Goal: Task Accomplishment & Management: Manage account settings

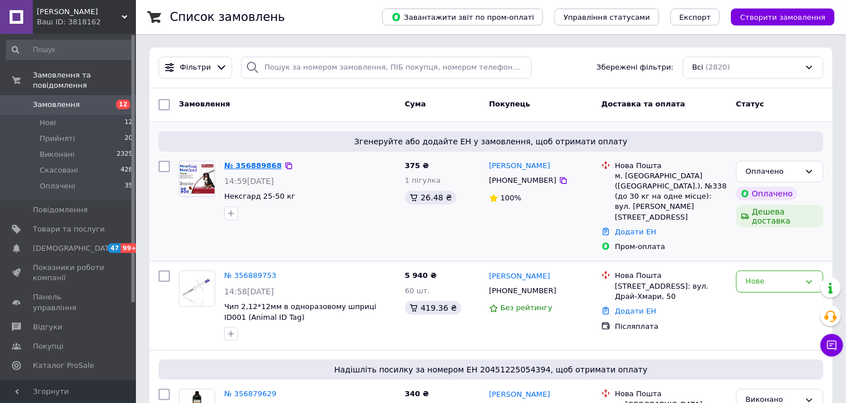
click at [262, 164] on link "№ 356889868" at bounding box center [253, 165] width 58 height 8
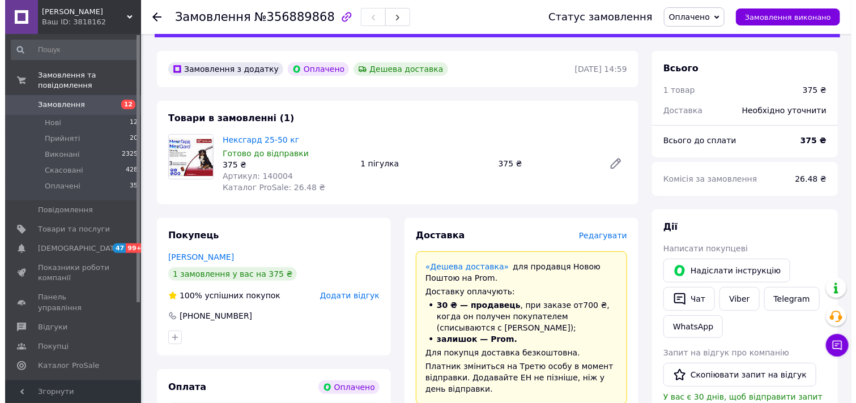
scroll to position [63, 0]
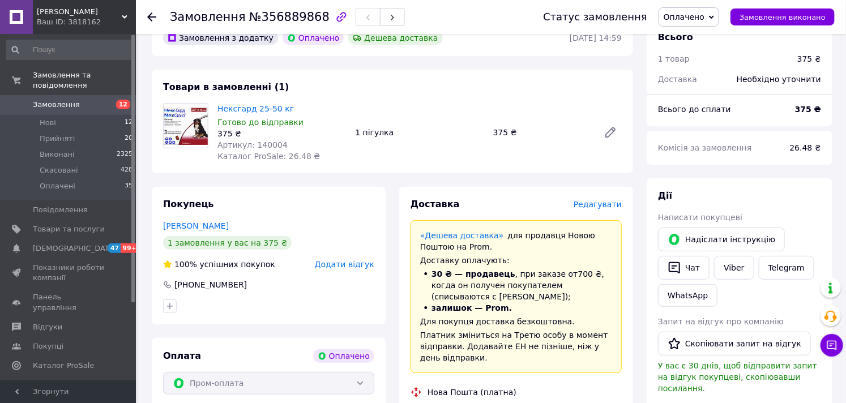
click at [618, 203] on span "Редагувати" at bounding box center [598, 204] width 48 height 9
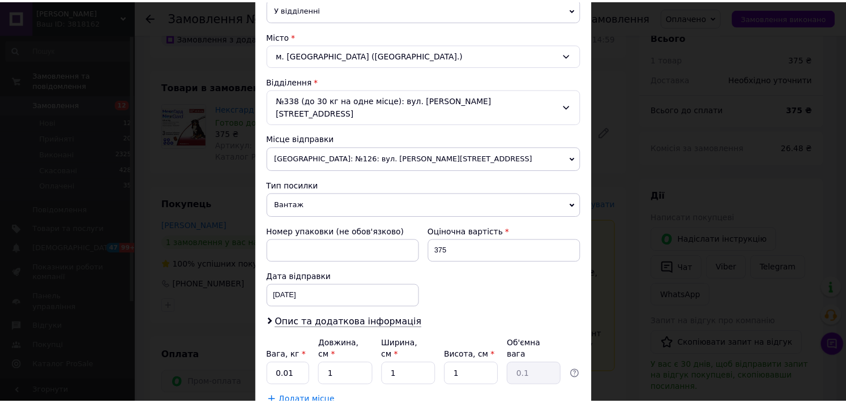
scroll to position [314, 0]
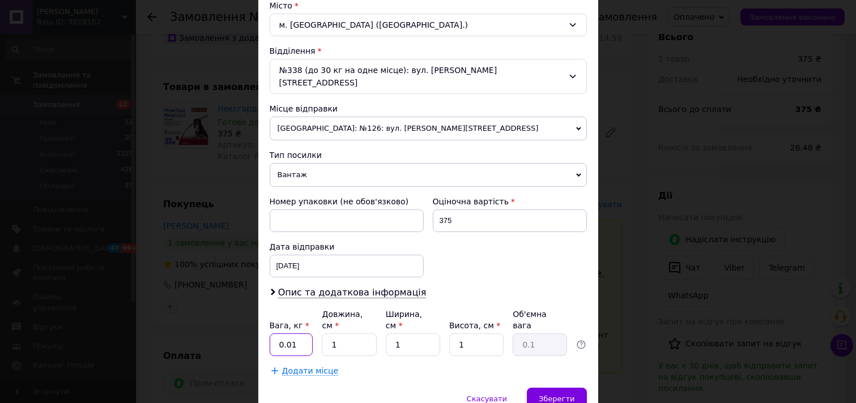
drag, startPoint x: 290, startPoint y: 323, endPoint x: 275, endPoint y: 319, distance: 15.9
click at [275, 334] on input "0.01" at bounding box center [292, 345] width 44 height 23
type input "0.2"
drag, startPoint x: 331, startPoint y: 326, endPoint x: 306, endPoint y: 327, distance: 24.9
click at [306, 327] on div "Вага, кг * 0.2 Довжина, см * 1 Ширина, см * 1 Висота, см * 1 Об'ємна вага 0.1" at bounding box center [428, 333] width 317 height 48
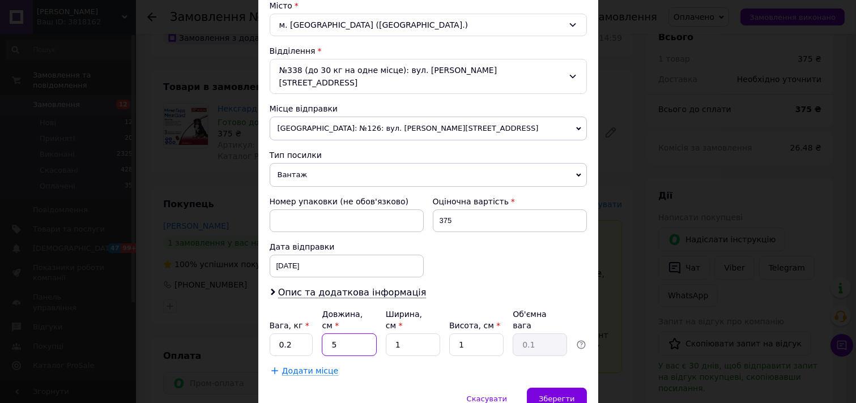
type input "5"
drag, startPoint x: 411, startPoint y: 320, endPoint x: 371, endPoint y: 321, distance: 39.1
click at [368, 321] on div "Вага, кг * 0.2 Довжина, см * 5 Ширина, см * 1 Висота, см * 1 Об'ємна вага 0.1" at bounding box center [428, 333] width 317 height 48
type input "5"
drag, startPoint x: 464, startPoint y: 321, endPoint x: 444, endPoint y: 327, distance: 20.6
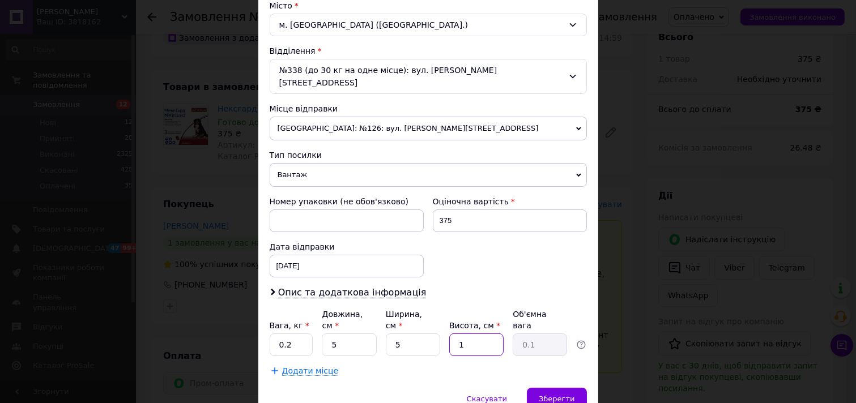
click at [444, 327] on div "Вага, кг * 0.2 Довжина, см * 5 Ширина, см * 5 Висота, см * 1 Об'ємна вага 0.1" at bounding box center [428, 333] width 317 height 48
type input "5"
click at [570, 395] on span "Зберегти" at bounding box center [556, 399] width 36 height 8
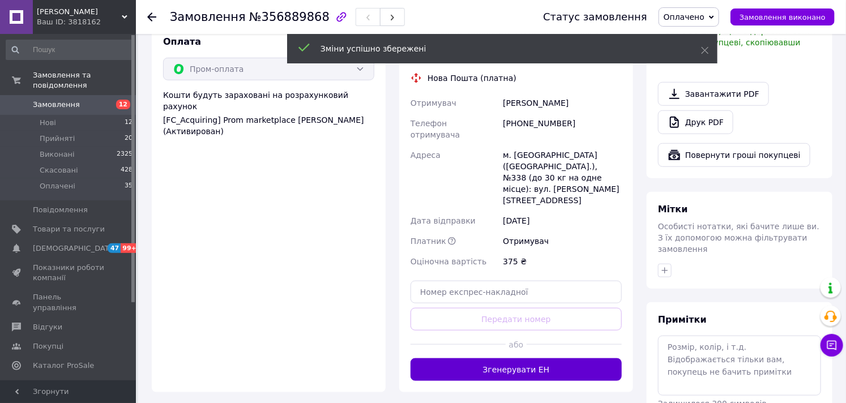
click at [529, 358] on button "Згенерувати ЕН" at bounding box center [516, 369] width 211 height 23
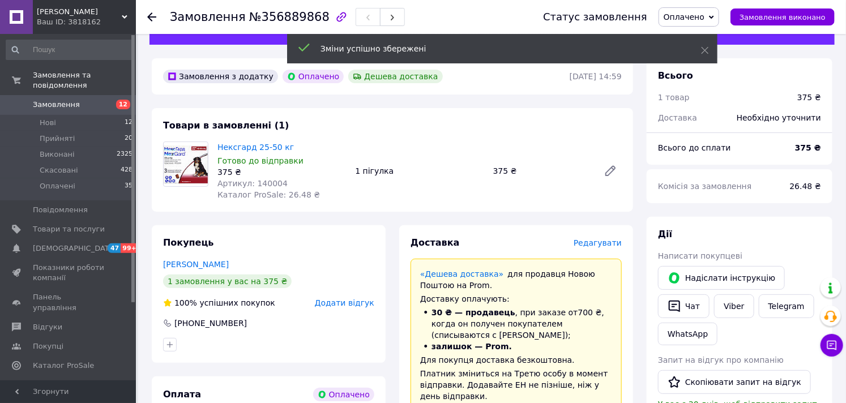
scroll to position [0, 0]
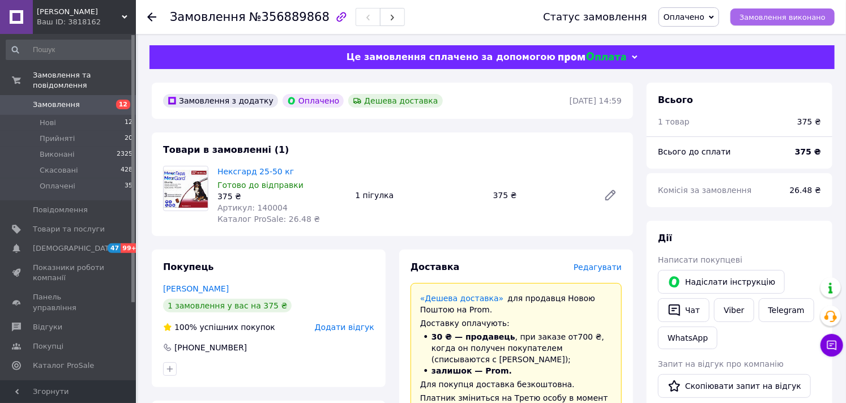
click at [760, 17] on span "Замовлення виконано" at bounding box center [782, 17] width 86 height 8
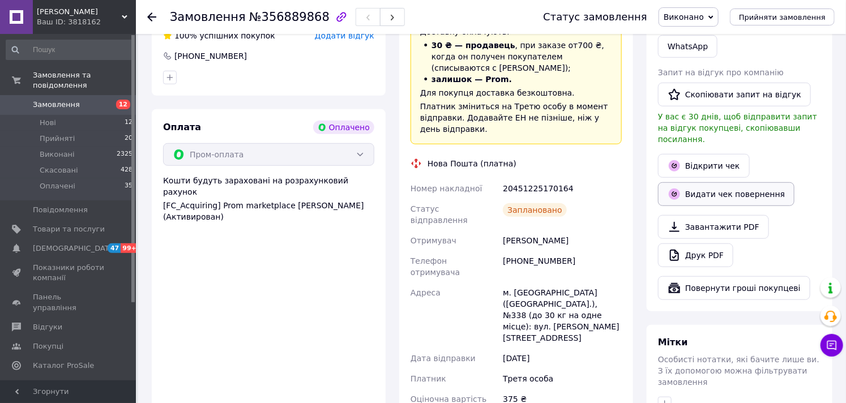
scroll to position [314, 0]
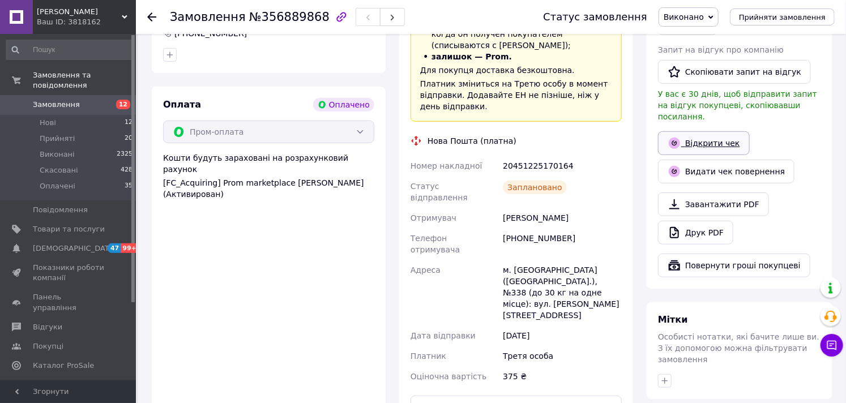
click at [700, 131] on link "Відкрити чек" at bounding box center [704, 143] width 92 height 24
drag, startPoint x: 566, startPoint y: 196, endPoint x: 493, endPoint y: 202, distance: 73.9
click at [493, 202] on div "Номер накладної 20451225170164 Статус відправлення Заплановано Отримувач [PERSO…" at bounding box center [516, 271] width 216 height 231
copy div "Отримувач [PERSON_NAME]"
drag, startPoint x: 563, startPoint y: 221, endPoint x: 487, endPoint y: 217, distance: 76.6
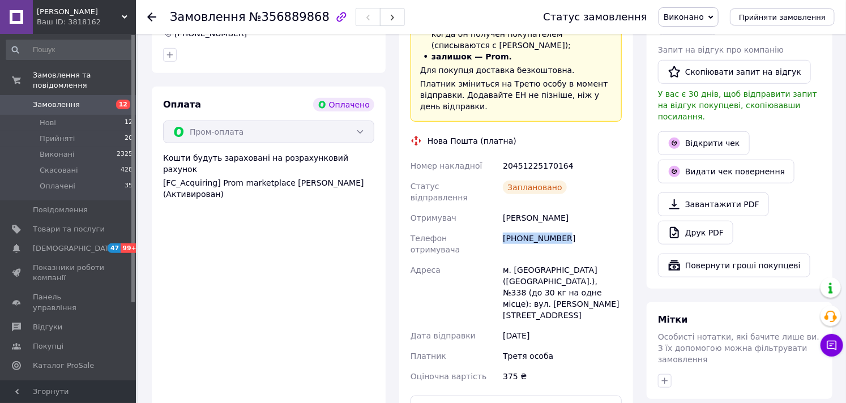
click at [487, 217] on div "Номер накладної 20451225170164 Статус відправлення Заплановано Отримувач [PERSO…" at bounding box center [516, 271] width 216 height 231
copy div "Телефон отримувача [PHONE_NUMBER]"
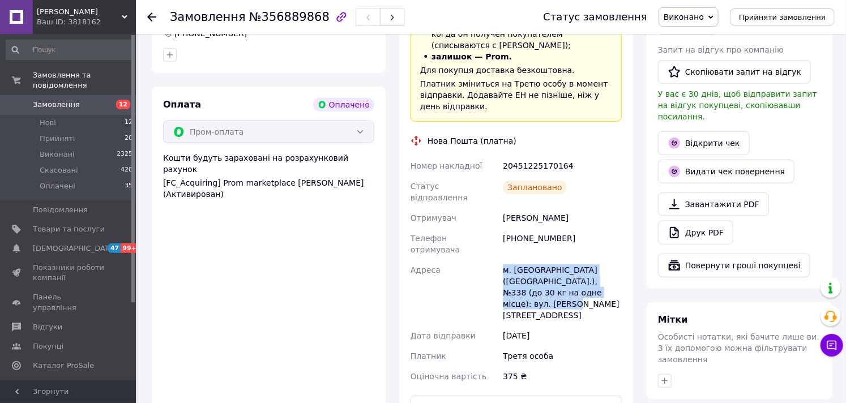
drag, startPoint x: 525, startPoint y: 241, endPoint x: 599, endPoint y: 268, distance: 78.8
click at [599, 268] on div "Номер накладної 20451225170164 Статус відправлення Заплановано Отримувач [PERSO…" at bounding box center [516, 271] width 216 height 231
copy div "Адреса [PERSON_NAME]. [GEOGRAPHIC_DATA] ([GEOGRAPHIC_DATA].), №338 (до 30 кг на…"
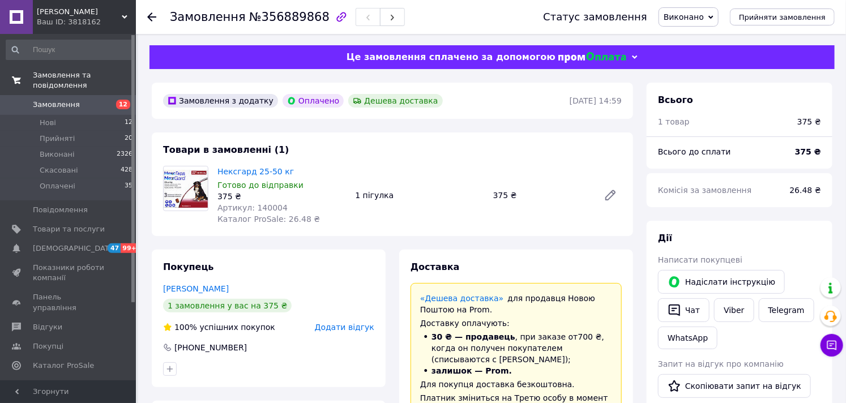
click at [58, 77] on span "Замовлення та повідомлення" at bounding box center [84, 80] width 103 height 20
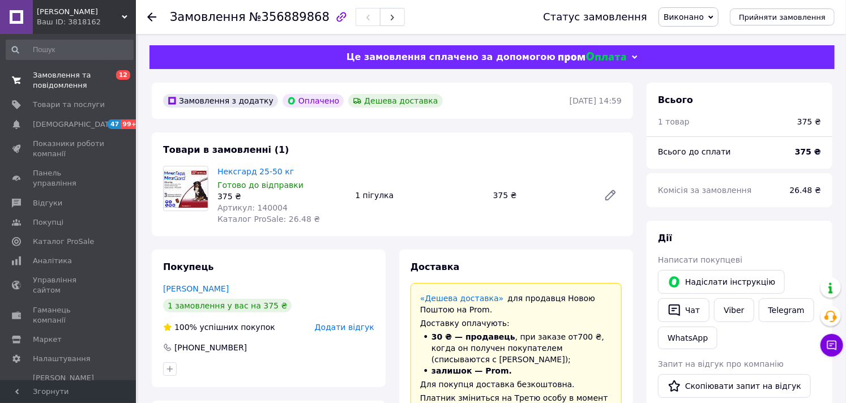
click at [66, 79] on span "Замовлення та повідомлення" at bounding box center [69, 80] width 72 height 20
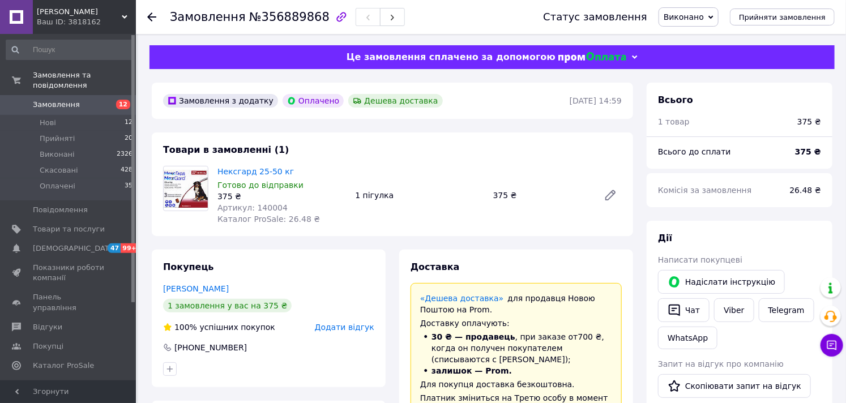
click at [155, 16] on icon at bounding box center [151, 16] width 9 height 9
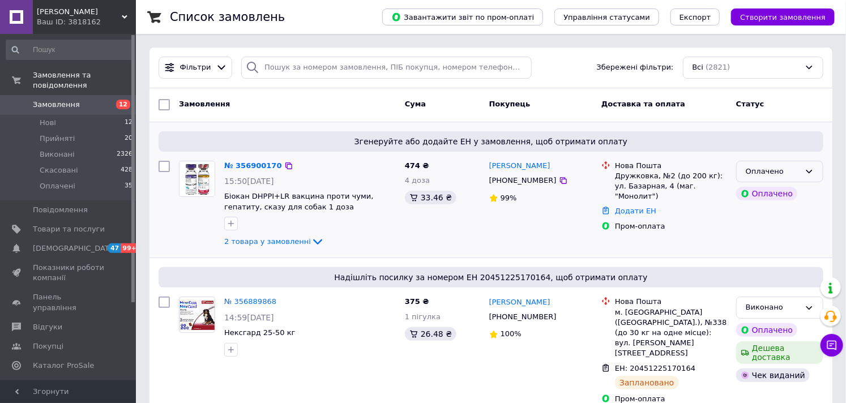
click at [811, 174] on icon at bounding box center [809, 171] width 9 height 9
click at [793, 195] on li "Прийнято" at bounding box center [780, 195] width 86 height 21
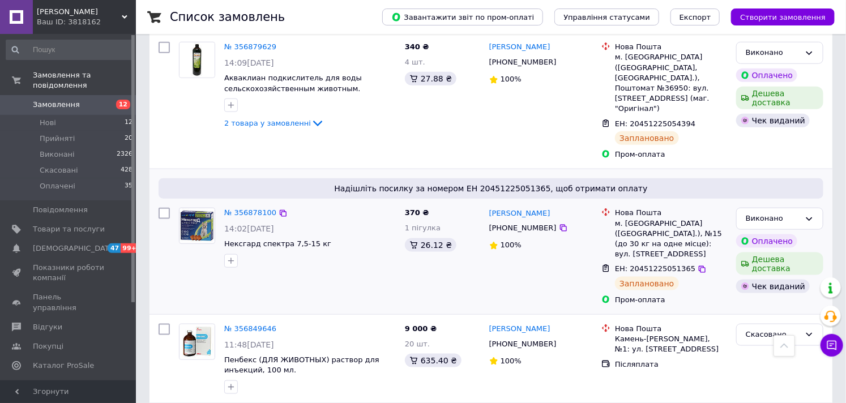
scroll to position [503, 0]
